Goal: Task Accomplishment & Management: Use online tool/utility

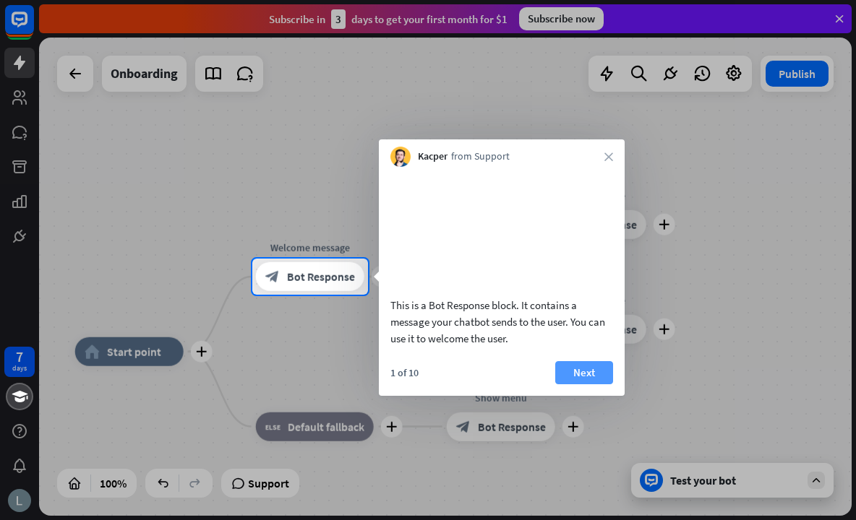
click at [578, 385] on button "Next" at bounding box center [584, 372] width 58 height 23
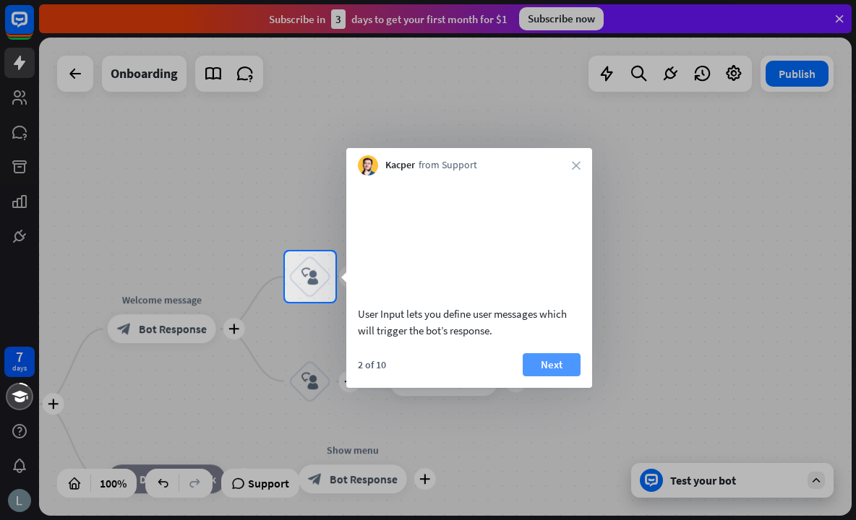
click at [557, 377] on button "Next" at bounding box center [552, 364] width 58 height 23
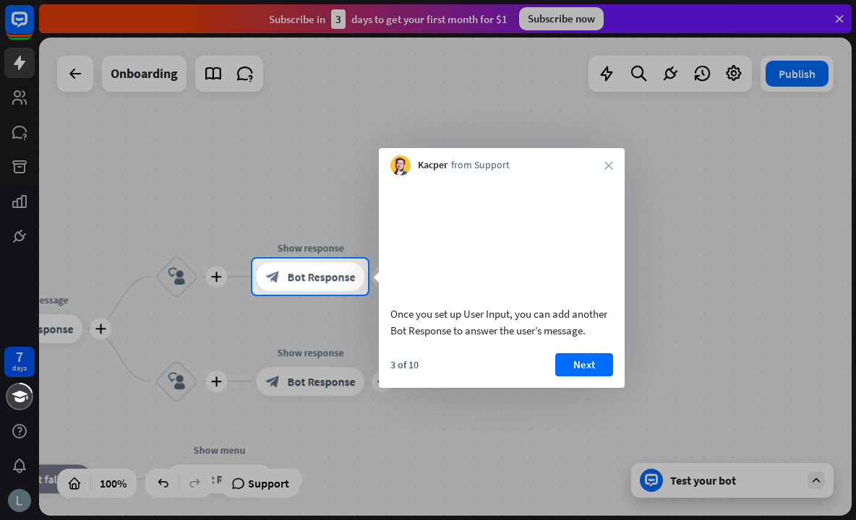
click at [586, 368] on div "Once you set up User Input, you can add another Bot Response to answer the user…" at bounding box center [502, 282] width 246 height 213
click at [582, 377] on button "Next" at bounding box center [584, 364] width 58 height 23
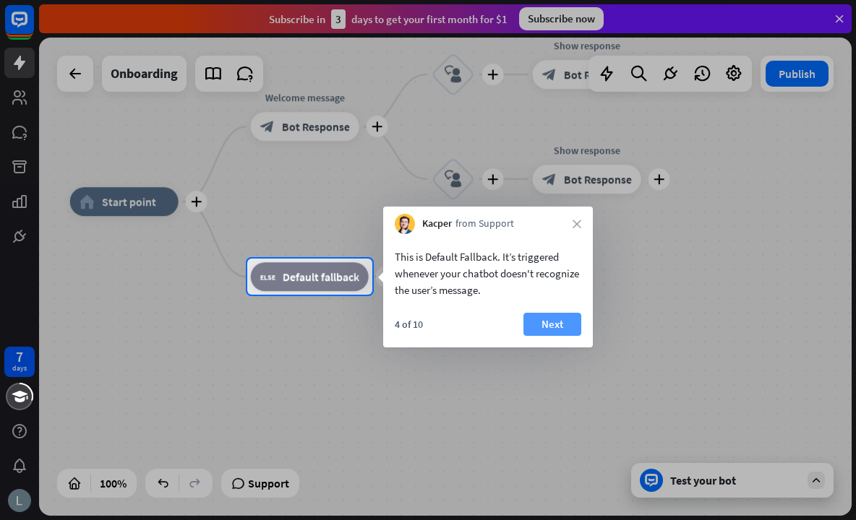
click at [562, 320] on button "Next" at bounding box center [552, 324] width 58 height 23
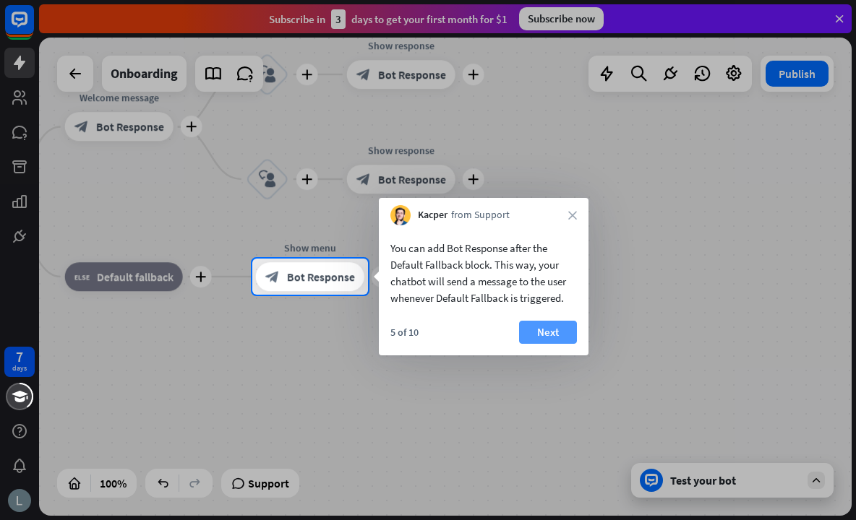
click at [543, 327] on button "Next" at bounding box center [548, 332] width 58 height 23
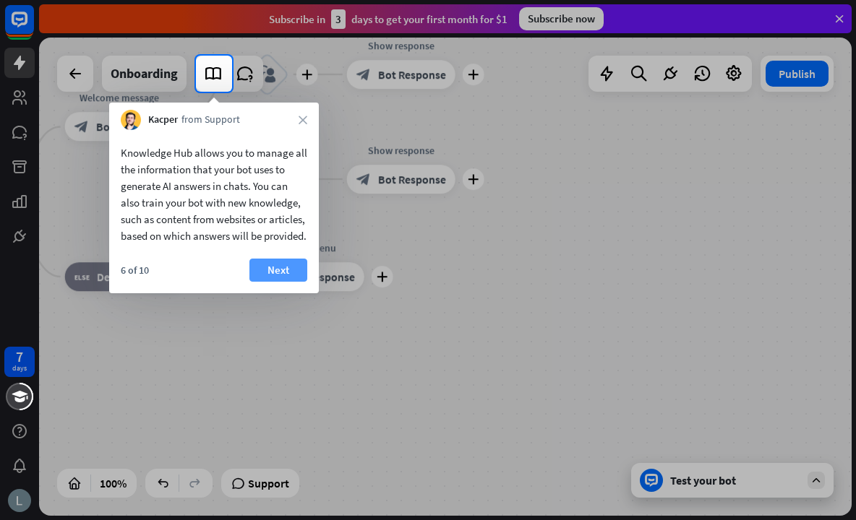
click at [278, 282] on button "Next" at bounding box center [278, 270] width 58 height 23
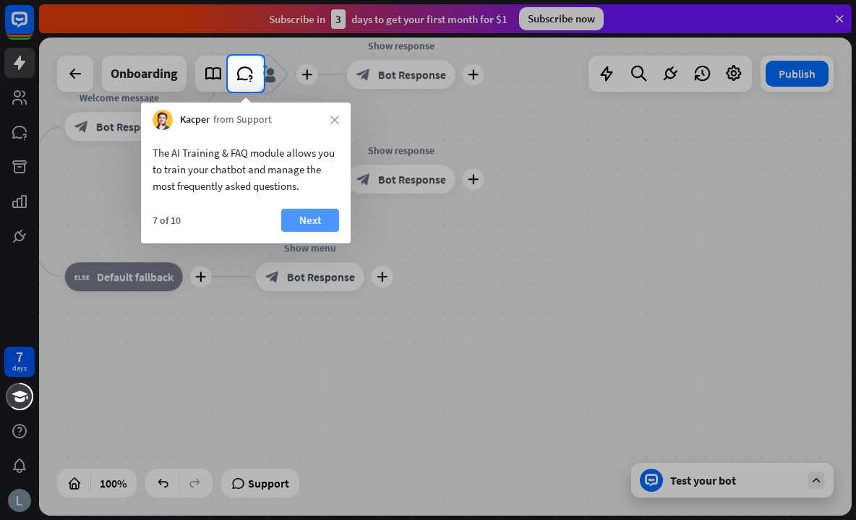
click at [293, 213] on button "Next" at bounding box center [310, 220] width 58 height 23
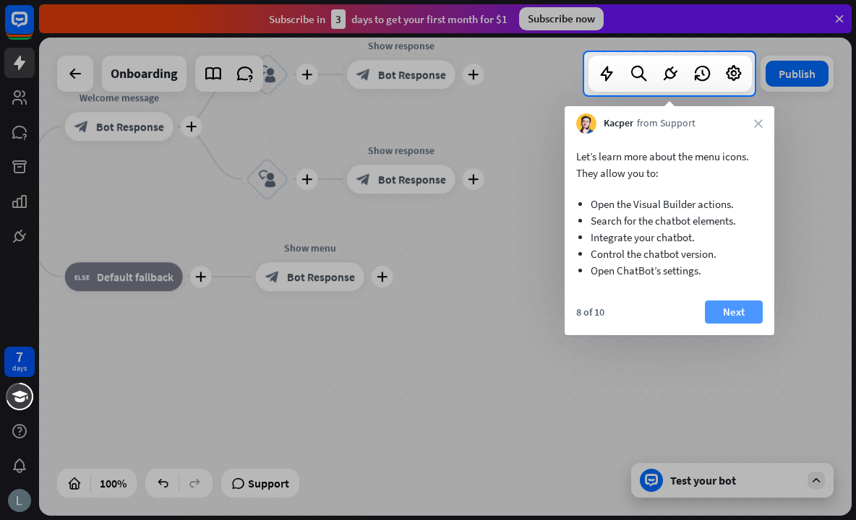
click at [746, 309] on button "Next" at bounding box center [734, 312] width 58 height 23
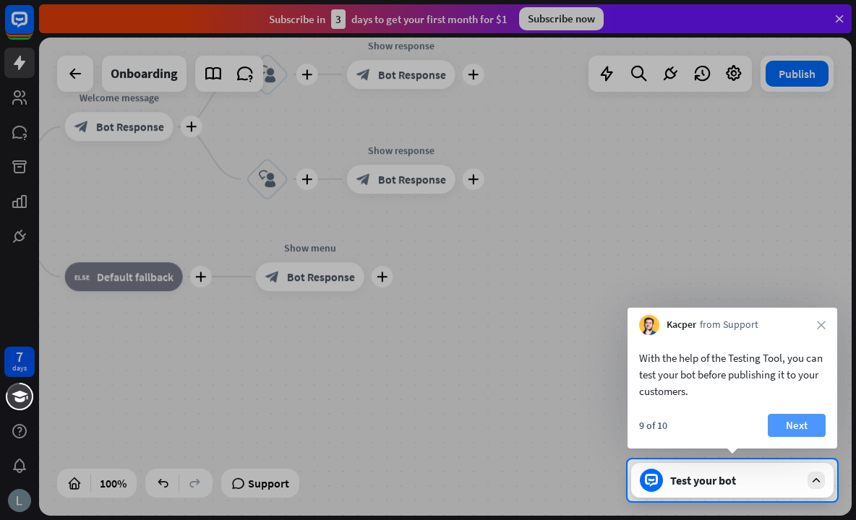
click at [807, 417] on button "Next" at bounding box center [797, 425] width 58 height 23
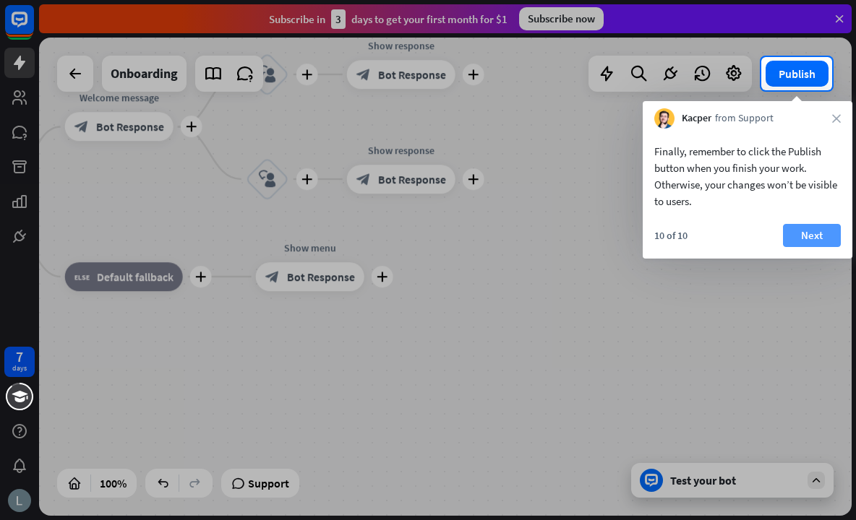
click at [799, 228] on button "Next" at bounding box center [812, 235] width 58 height 23
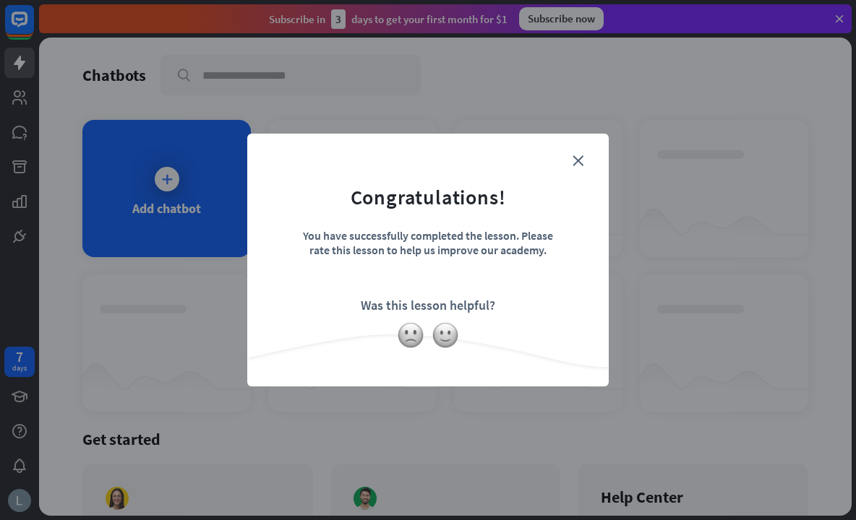
click at [567, 173] on form "Congratulations! You have successfully completed the lesson. Please rate this l…" at bounding box center [427, 238] width 325 height 173
click at [572, 167] on form "Congratulations! You have successfully completed the lesson. Please rate this l…" at bounding box center [427, 238] width 325 height 173
click at [578, 156] on div "close Congratulations! You have successfully completed the lesson. Please rate …" at bounding box center [427, 260] width 361 height 253
click at [579, 159] on icon "close" at bounding box center [578, 160] width 11 height 11
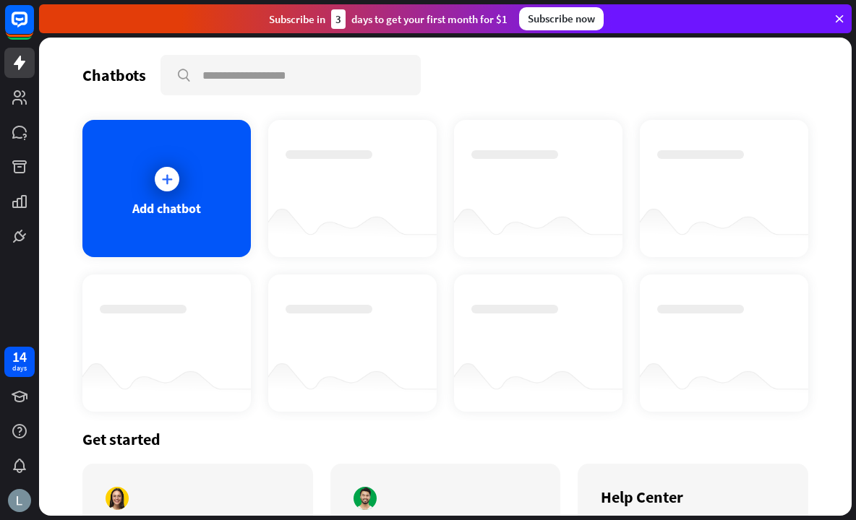
click at [150, 232] on div "Add chatbot" at bounding box center [166, 188] width 168 height 137
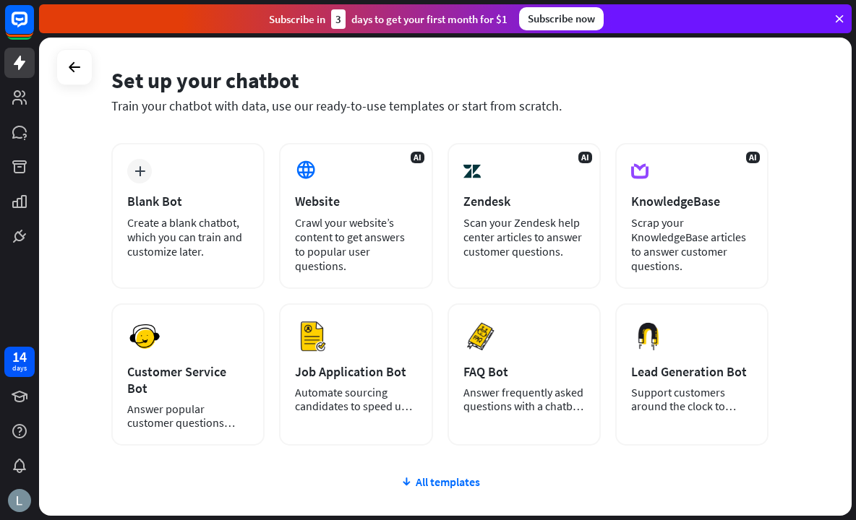
scroll to position [72, 0]
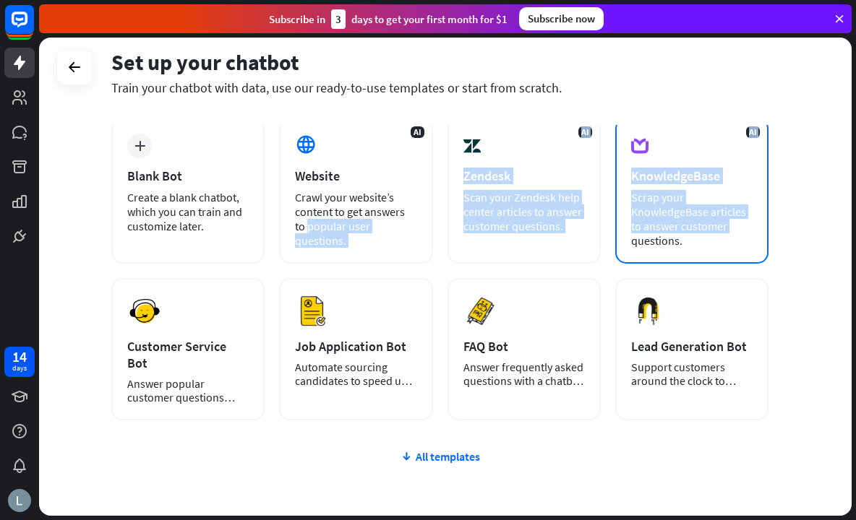
drag, startPoint x: 370, startPoint y: 206, endPoint x: 757, endPoint y: 232, distance: 387.6
click at [757, 232] on div "plus Blank Bot Create a blank chatbot, which you can train and customize later.…" at bounding box center [439, 269] width 657 height 303
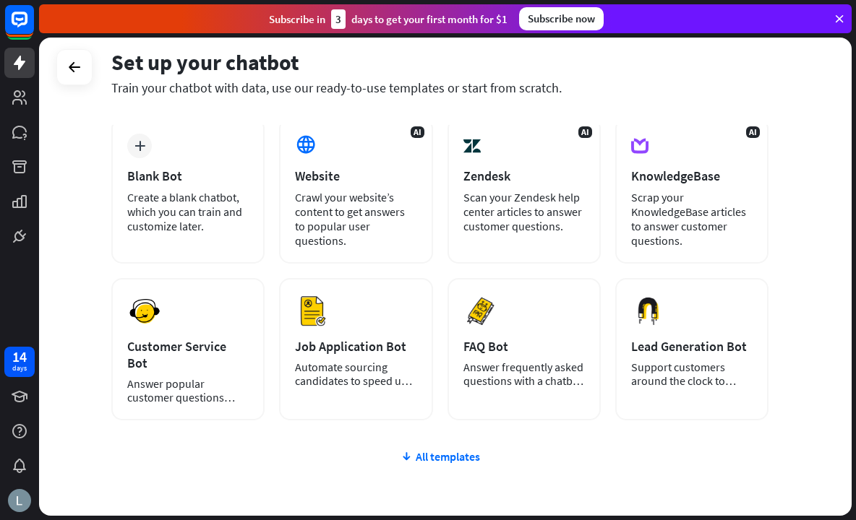
click at [804, 93] on div "Set up your chatbot Train your chatbot with data, use our ready-to-use template…" at bounding box center [445, 277] width 813 height 479
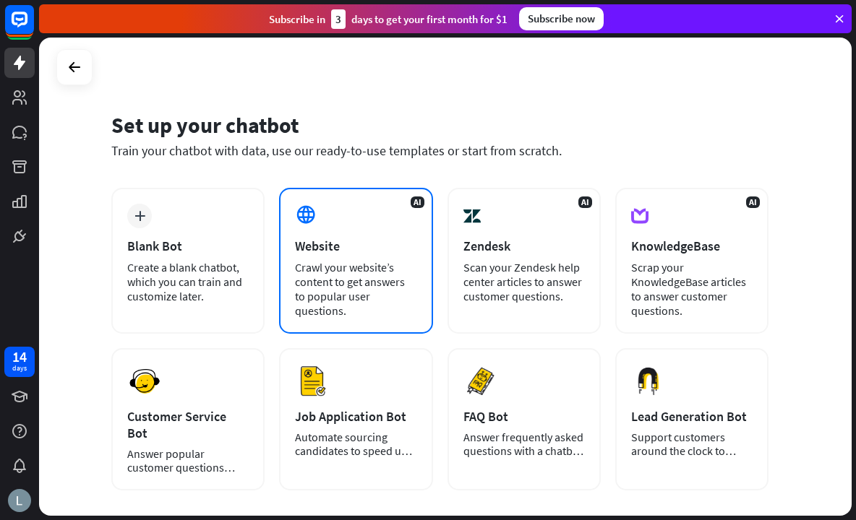
scroll to position [0, 0]
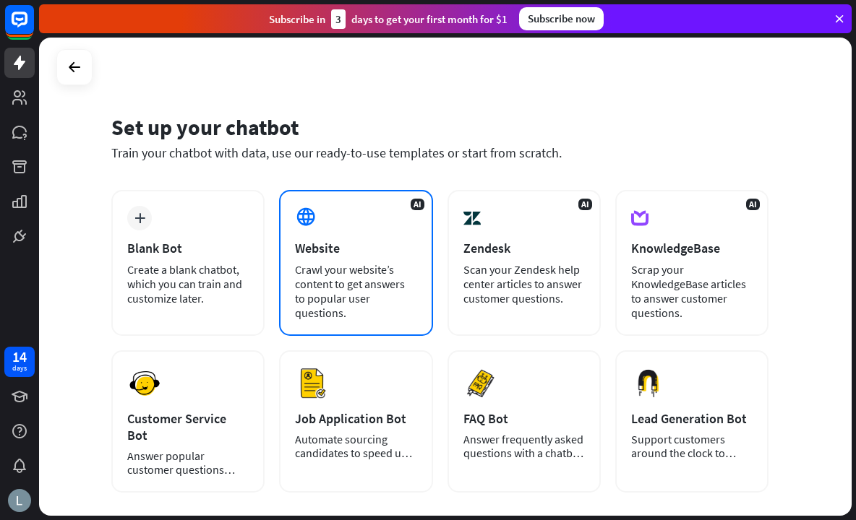
click at [328, 254] on div "Website" at bounding box center [355, 248] width 121 height 17
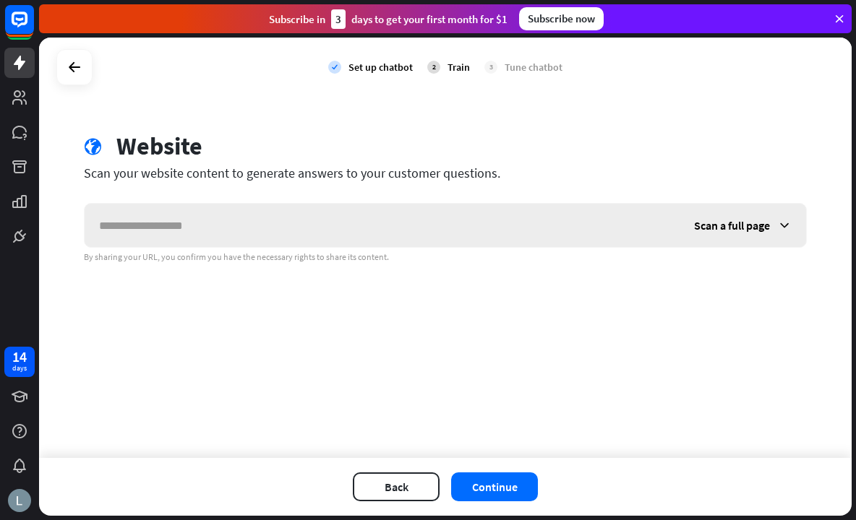
click at [311, 221] on input "text" at bounding box center [382, 225] width 595 height 43
click at [134, 241] on input "text" at bounding box center [382, 225] width 595 height 43
type input "******"
click at [496, 491] on button "Continue" at bounding box center [494, 487] width 87 height 29
